Goal: Task Accomplishment & Management: Manage account settings

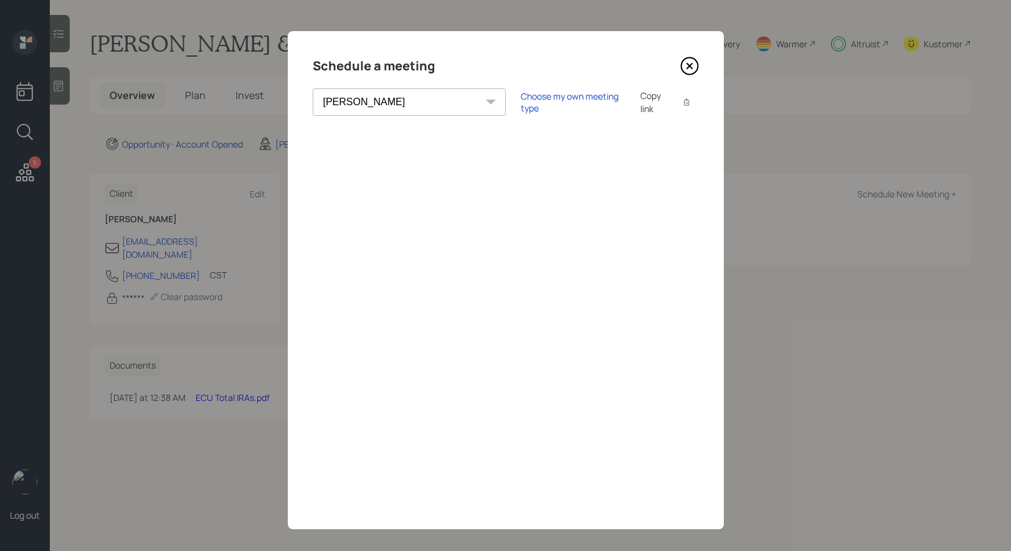
select select "8b79112e-3cfb-44f9-89e7-15267fe946c1"
click at [521, 100] on div "Choose my own meeting type" at bounding box center [573, 102] width 105 height 24
click at [686, 67] on icon at bounding box center [689, 66] width 19 height 19
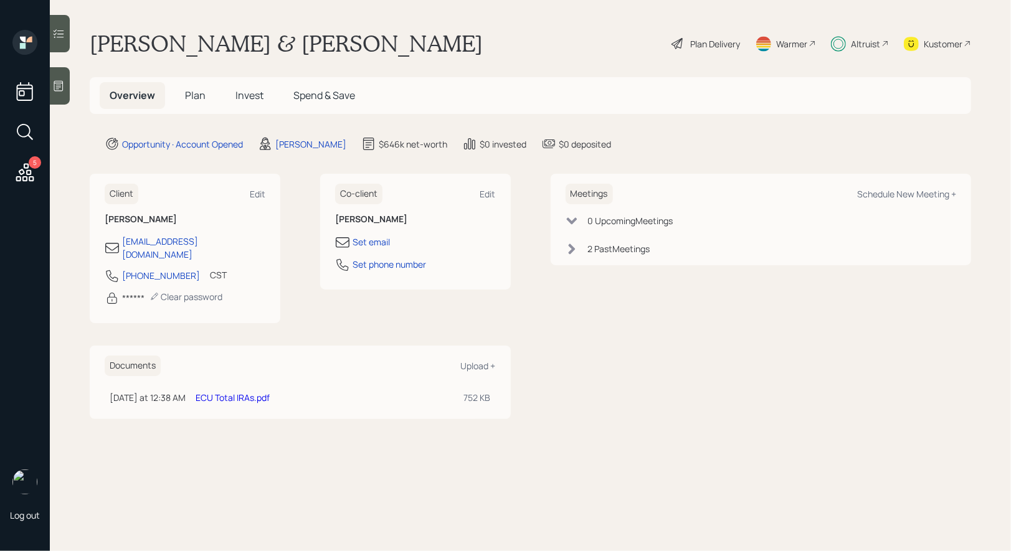
click at [26, 130] on icon at bounding box center [25, 132] width 22 height 22
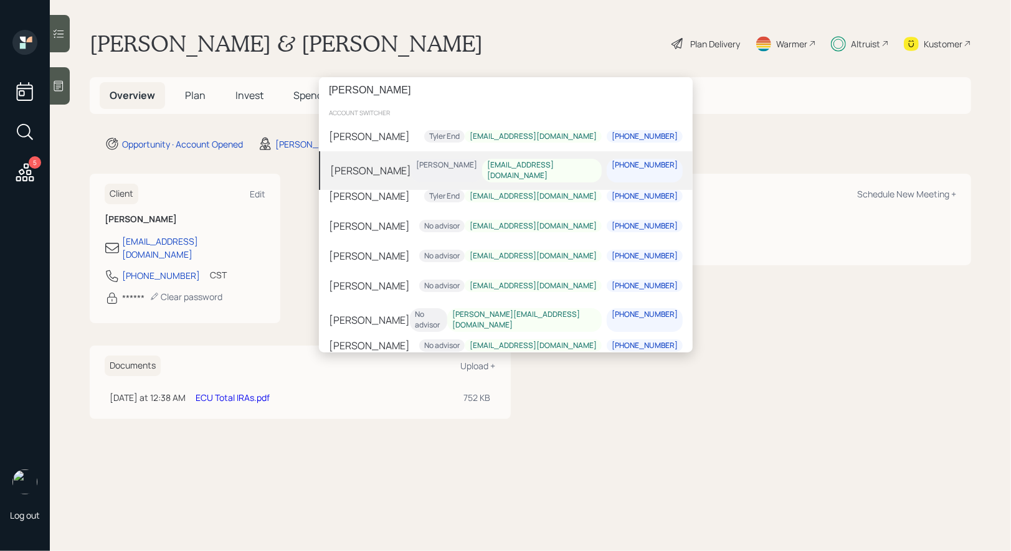
type input "[PERSON_NAME]"
click at [405, 176] on div "[PERSON_NAME] [PERSON_NAME] [EMAIL_ADDRESS][DOMAIN_NAME] [PHONE_NUMBER]" at bounding box center [506, 170] width 374 height 39
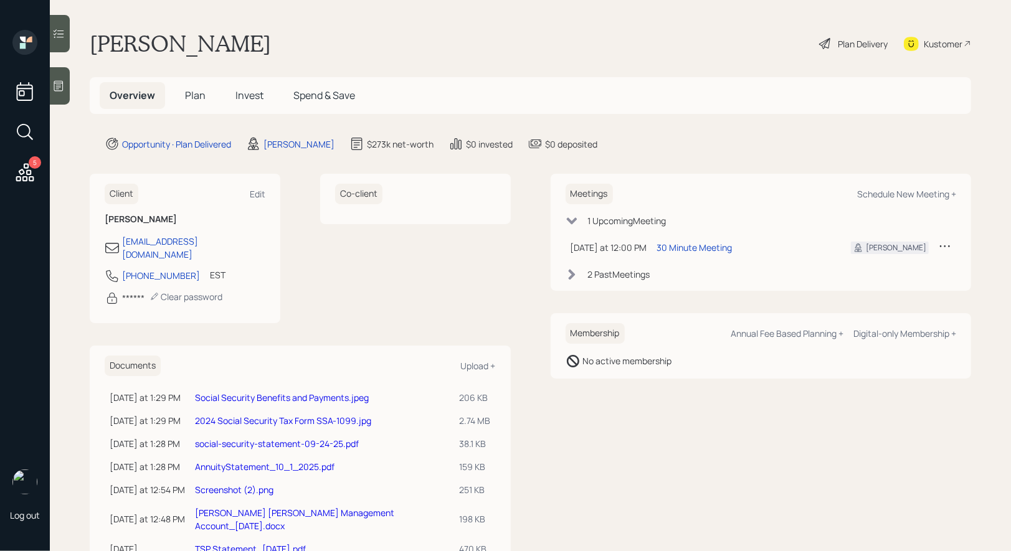
click at [250, 95] on span "Invest" at bounding box center [250, 95] width 28 height 14
